Goal: Check status

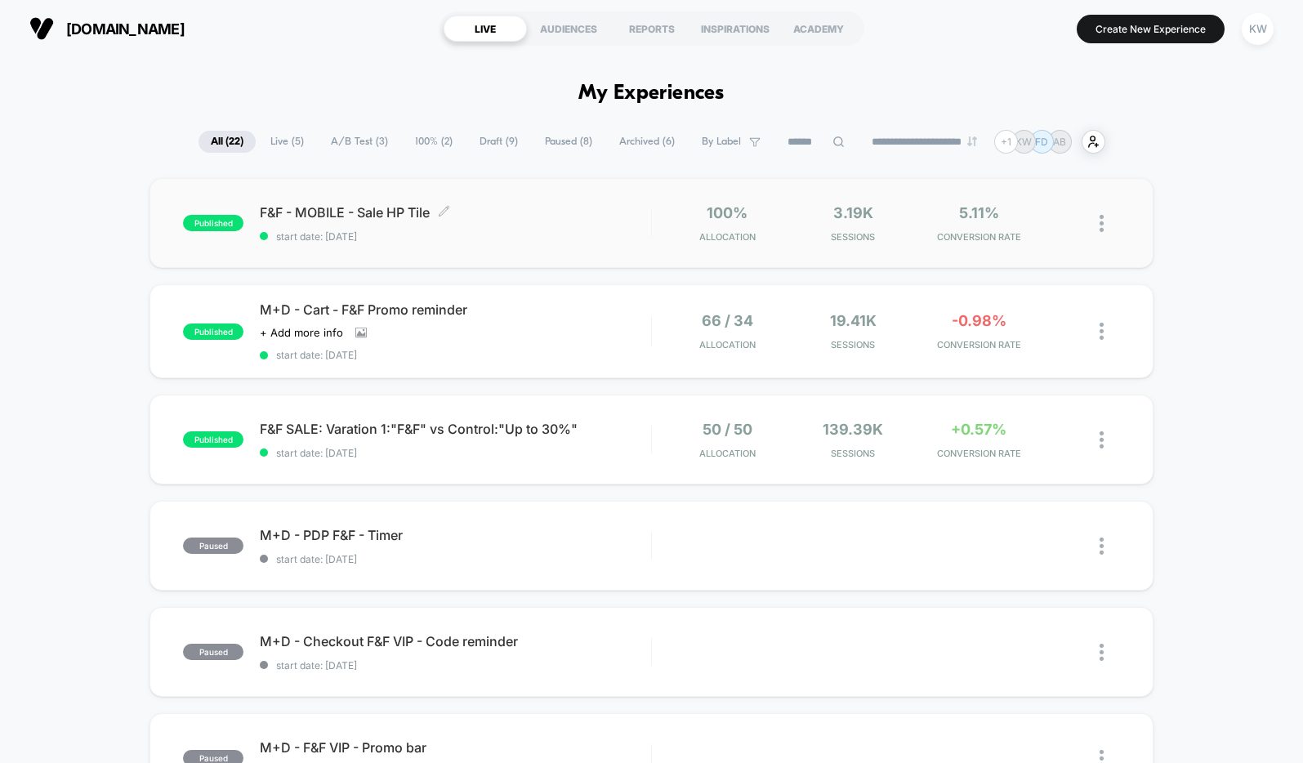
click at [543, 231] on span "start date: [DATE]" at bounding box center [455, 236] width 390 height 12
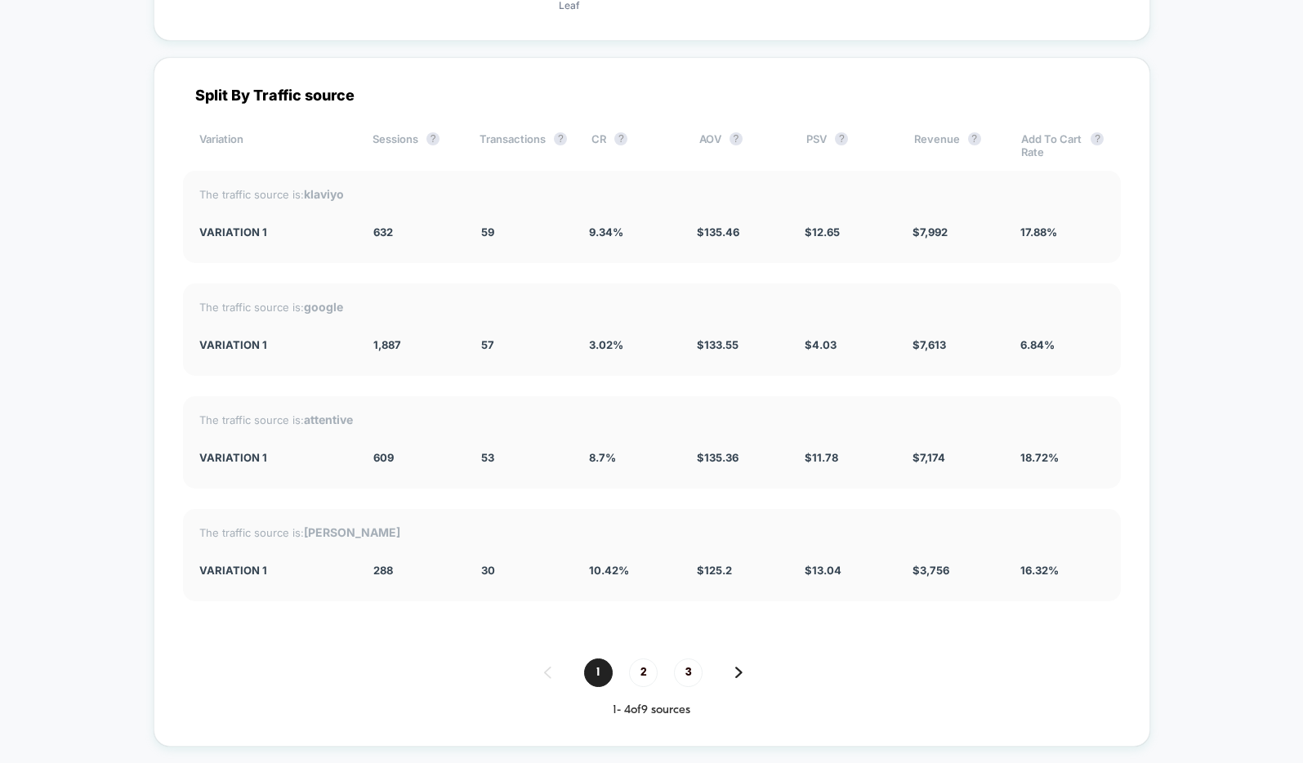
scroll to position [2492, 0]
